Goal: Information Seeking & Learning: Learn about a topic

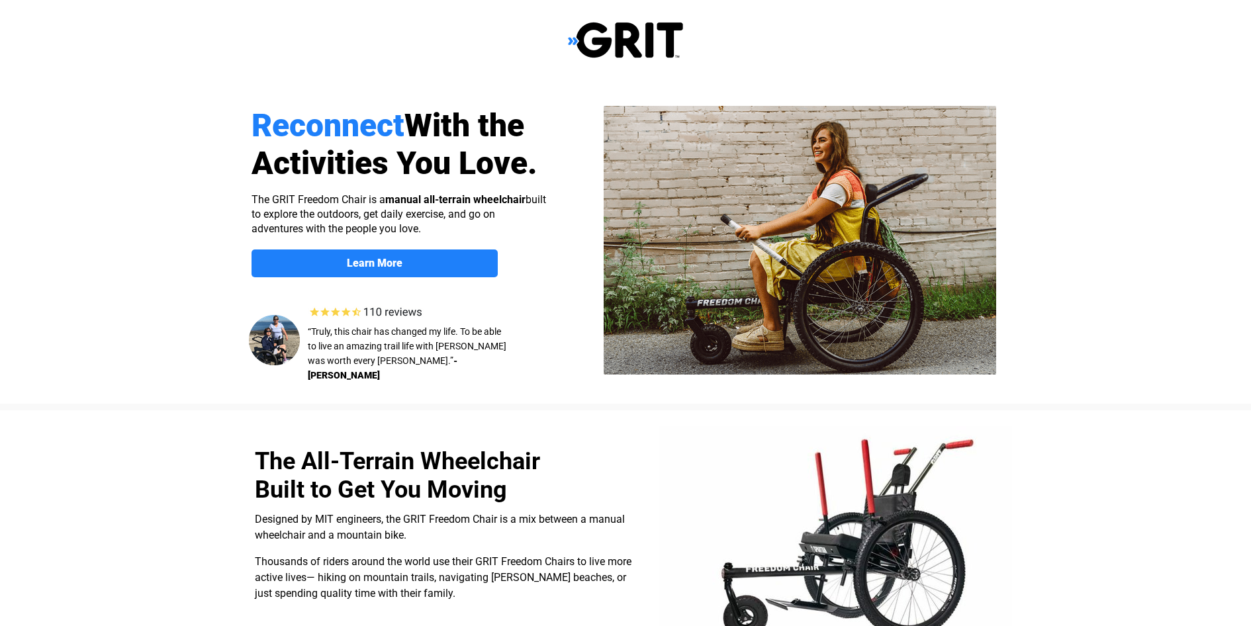
select select "US"
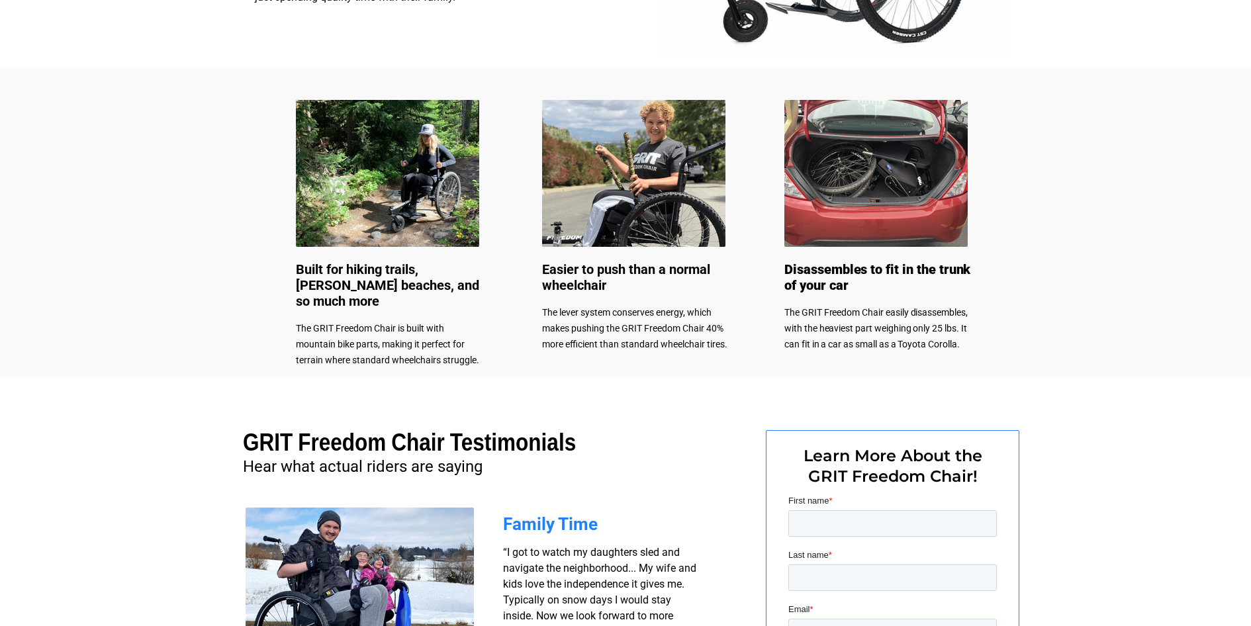
scroll to position [914, 0]
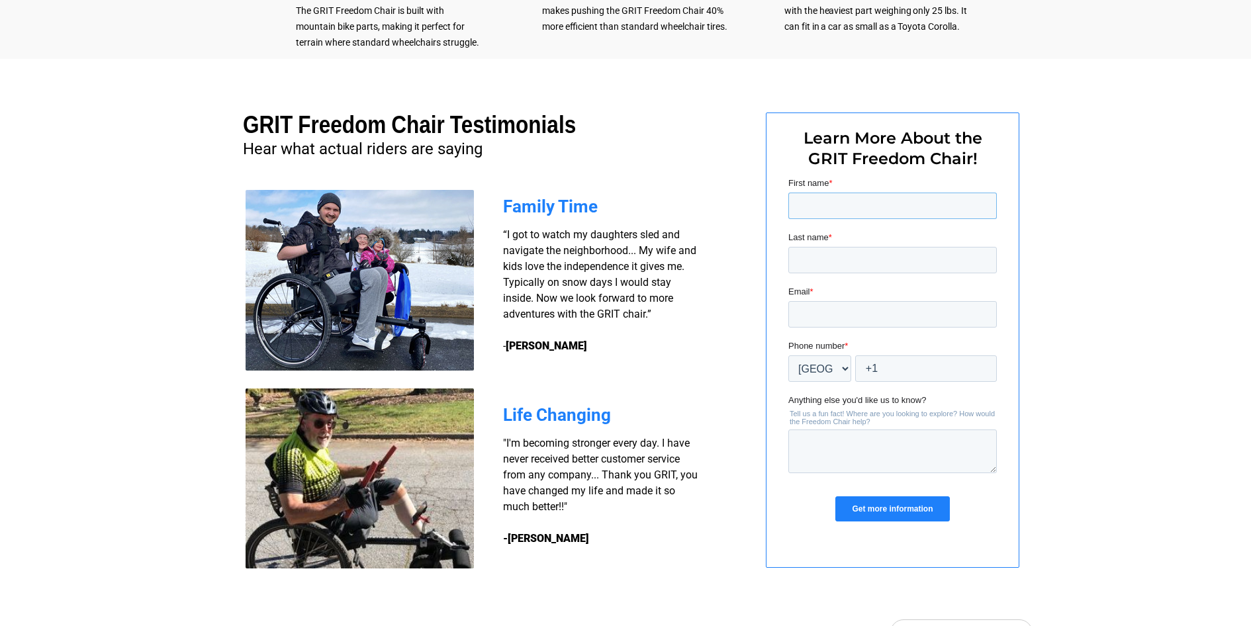
click at [822, 201] on input "First name *" at bounding box center [892, 206] width 209 height 26
type input "[PERSON_NAME]"
type input "[EMAIL_ADDRESS][DOMAIN_NAME]"
click at [924, 372] on input "+1" at bounding box center [926, 368] width 142 height 26
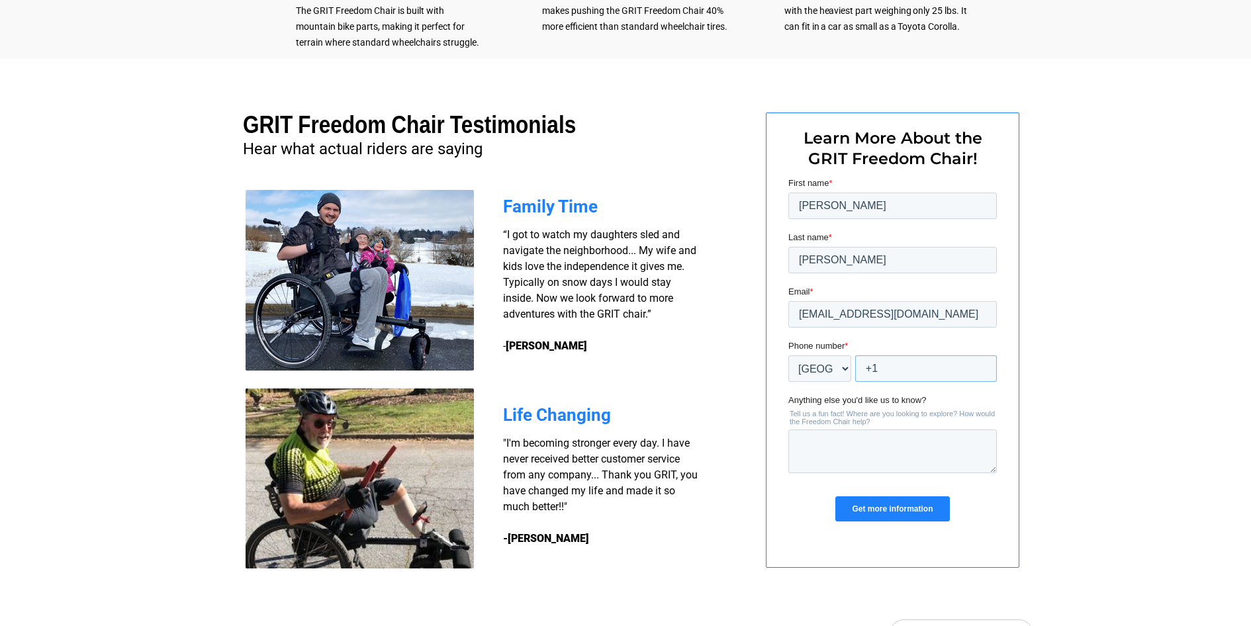
type input "+1 1706847108"
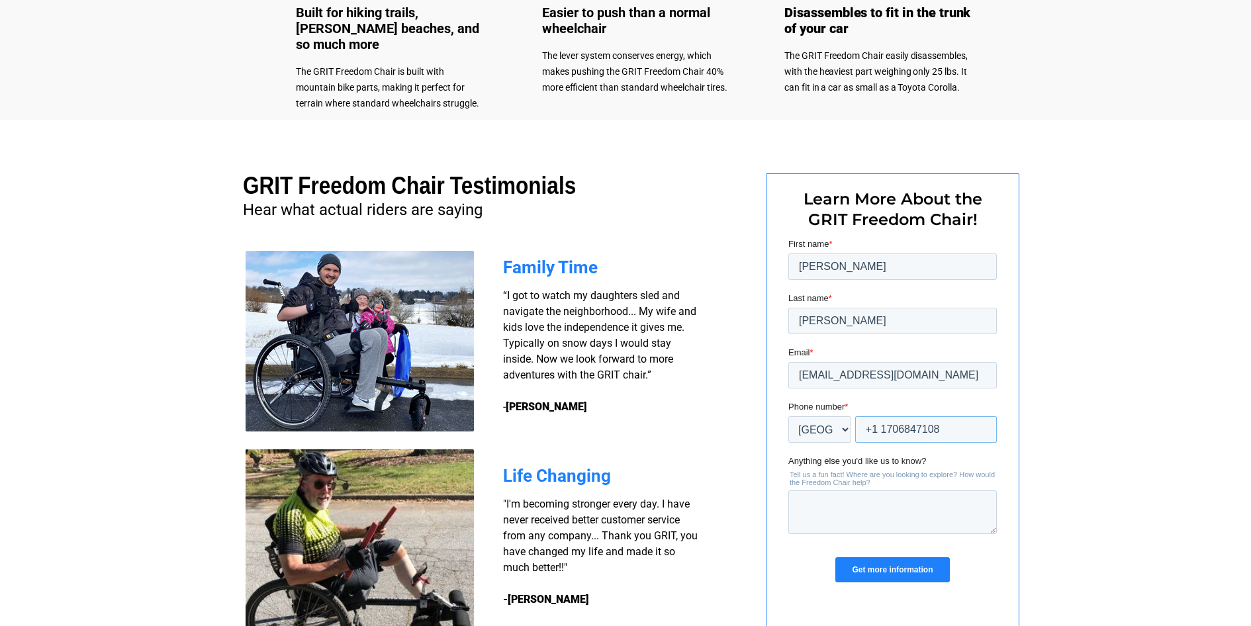
scroll to position [927, 0]
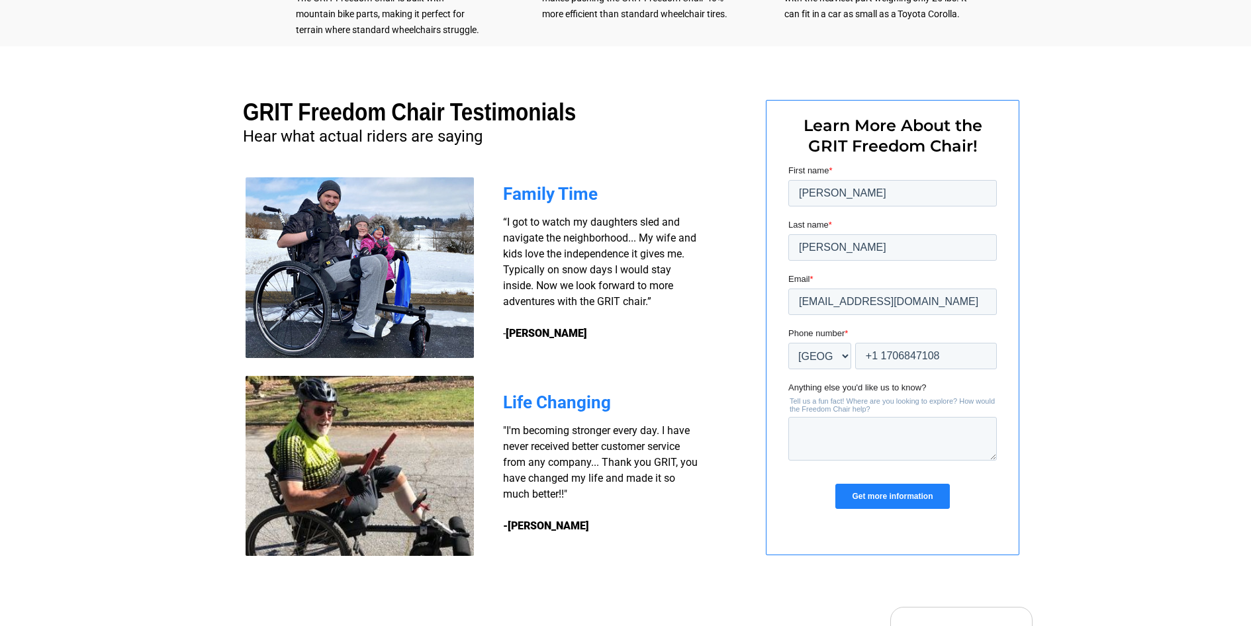
click at [904, 497] on input "Get more information" at bounding box center [892, 496] width 114 height 25
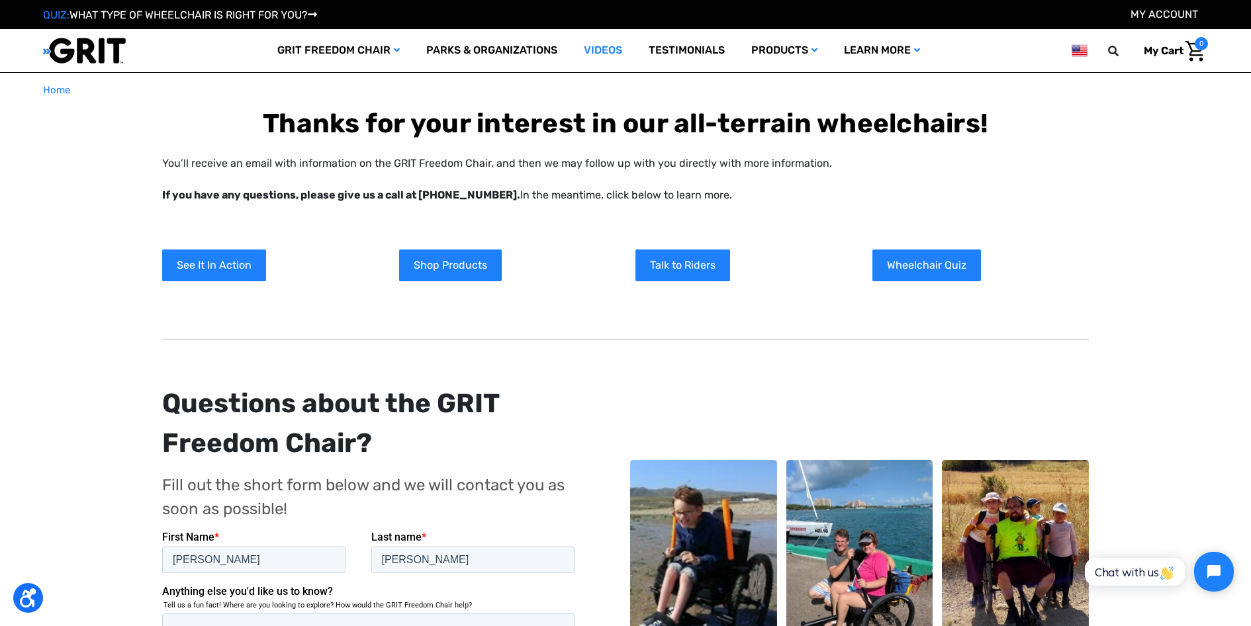
click at [606, 56] on link "Videos" at bounding box center [603, 50] width 65 height 43
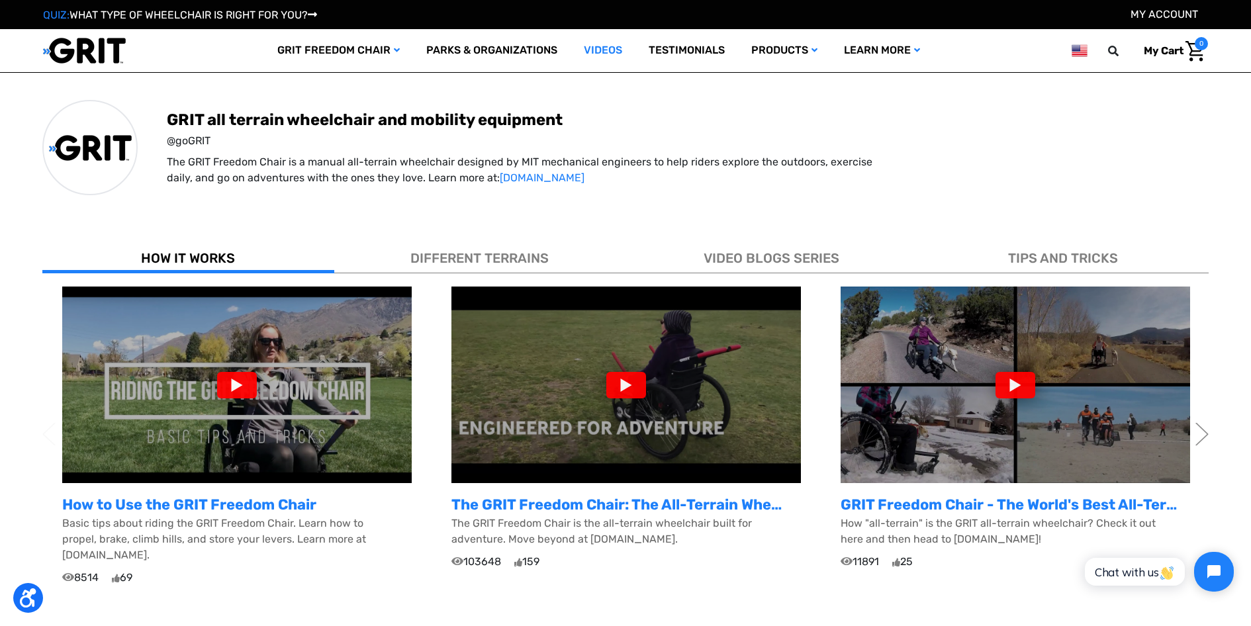
scroll to position [265, 0]
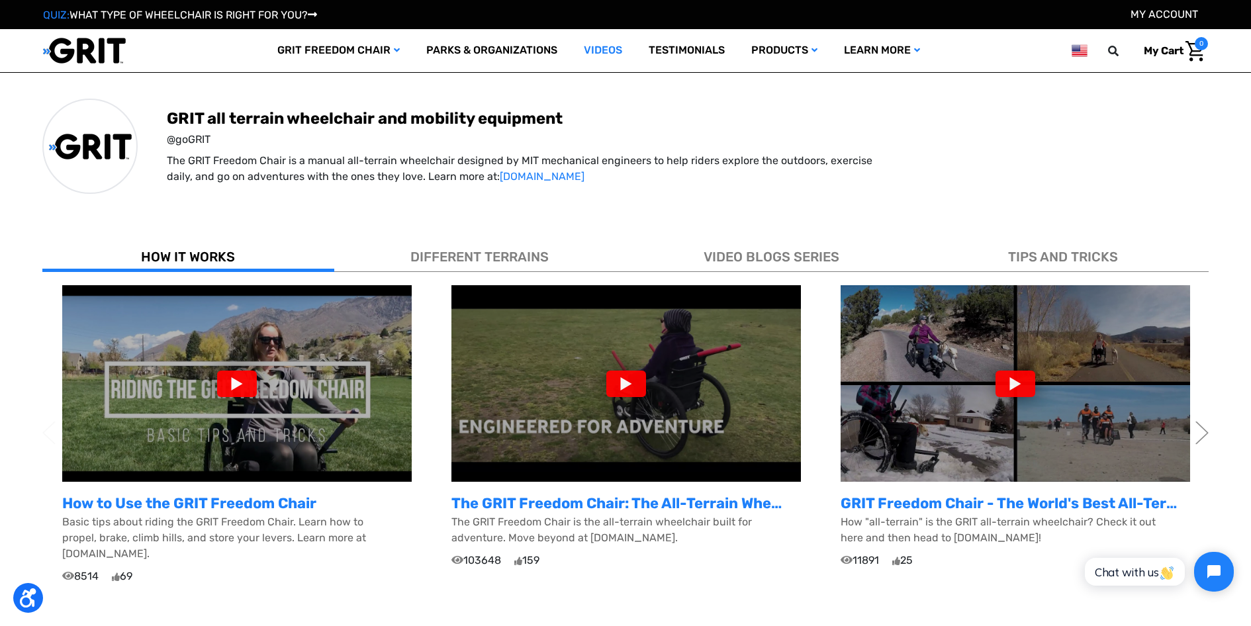
click at [240, 377] on div at bounding box center [237, 384] width 40 height 26
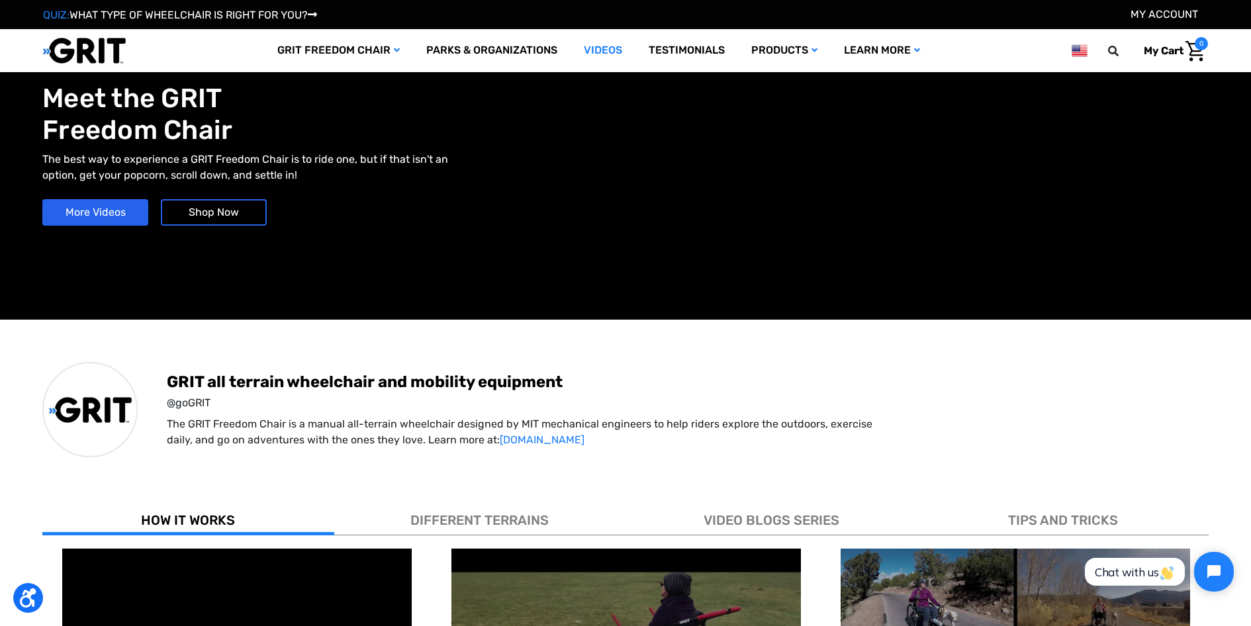
scroll to position [0, 0]
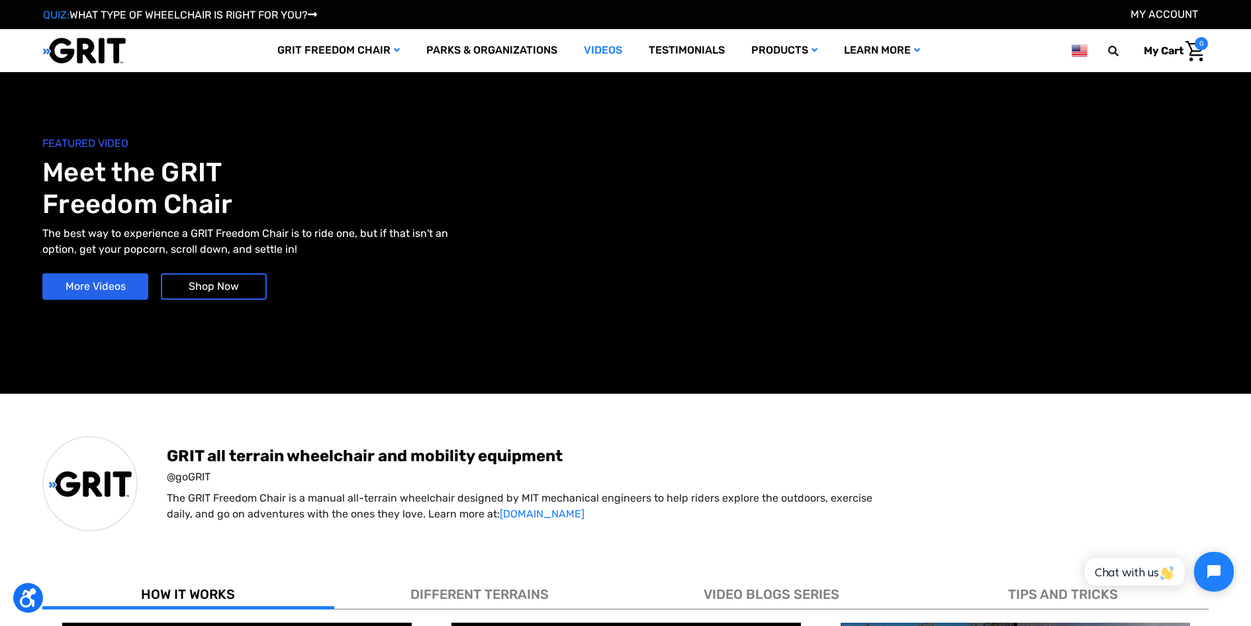
click at [459, 193] on h1 "Meet the GRIT Freedom Chair" at bounding box center [333, 189] width 583 height 64
